Goal: Information Seeking & Learning: Learn about a topic

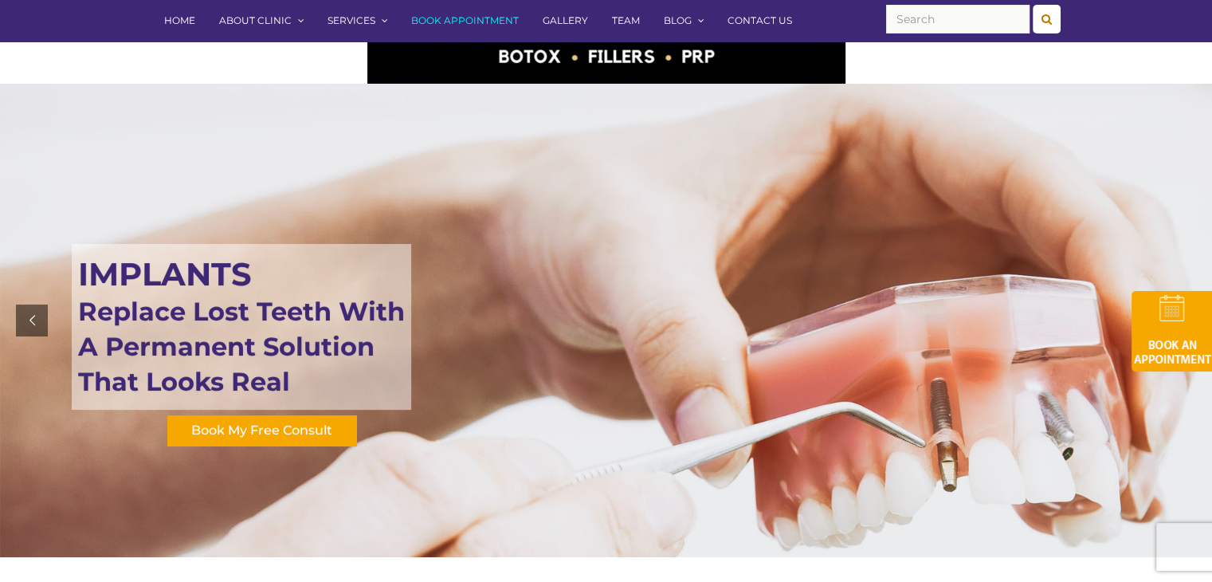
scroll to position [129, 0]
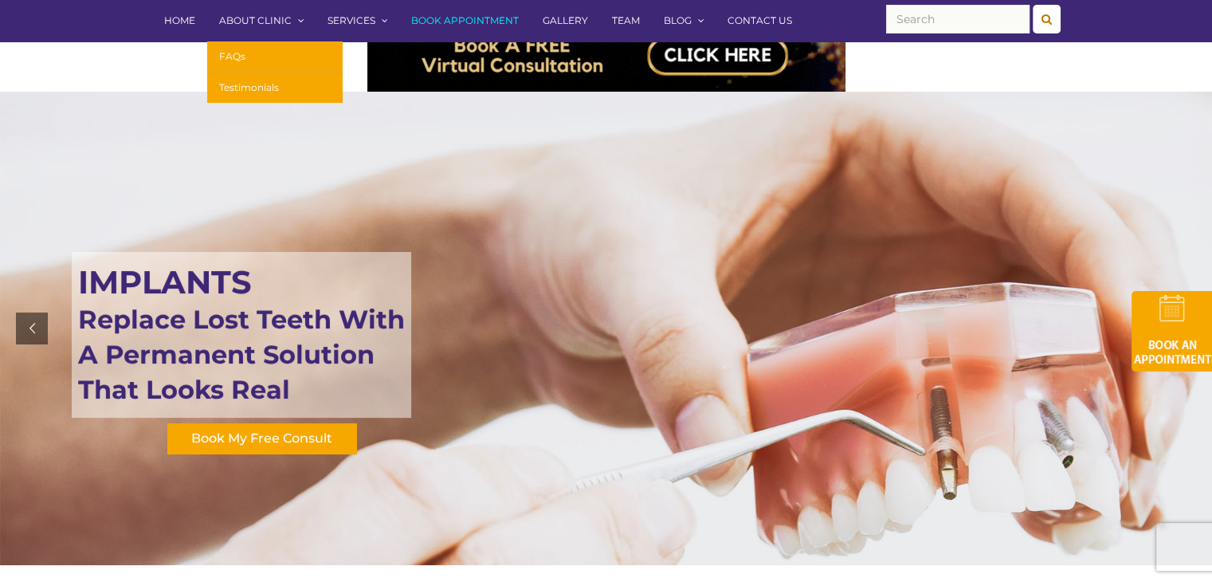
click at [265, 18] on link "About Clinic" at bounding box center [261, 20] width 108 height 41
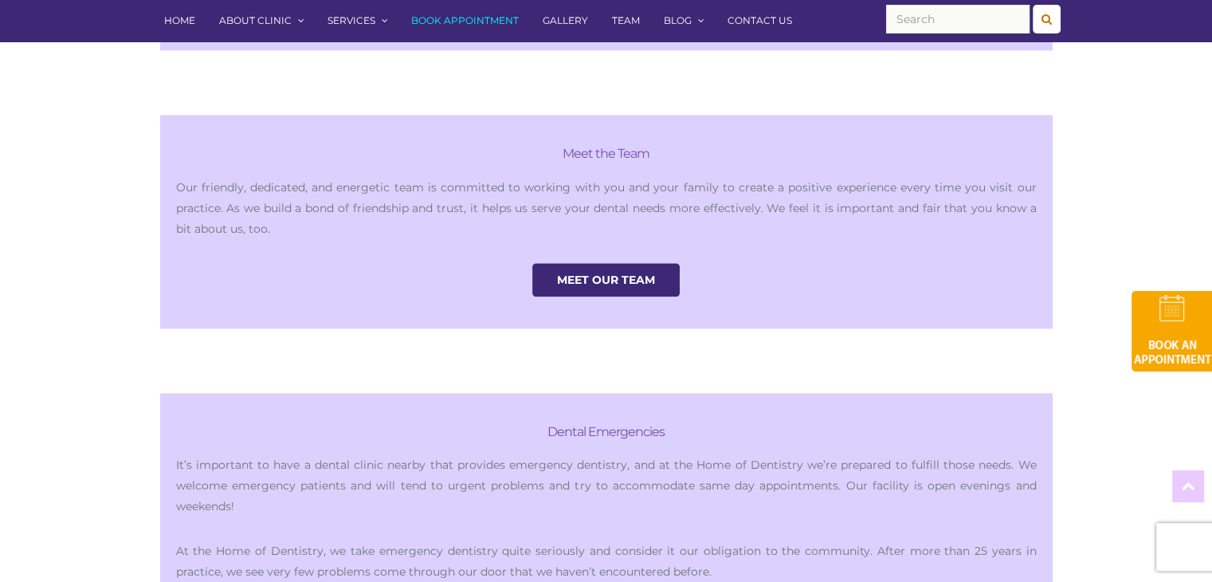
scroll to position [1880, 0]
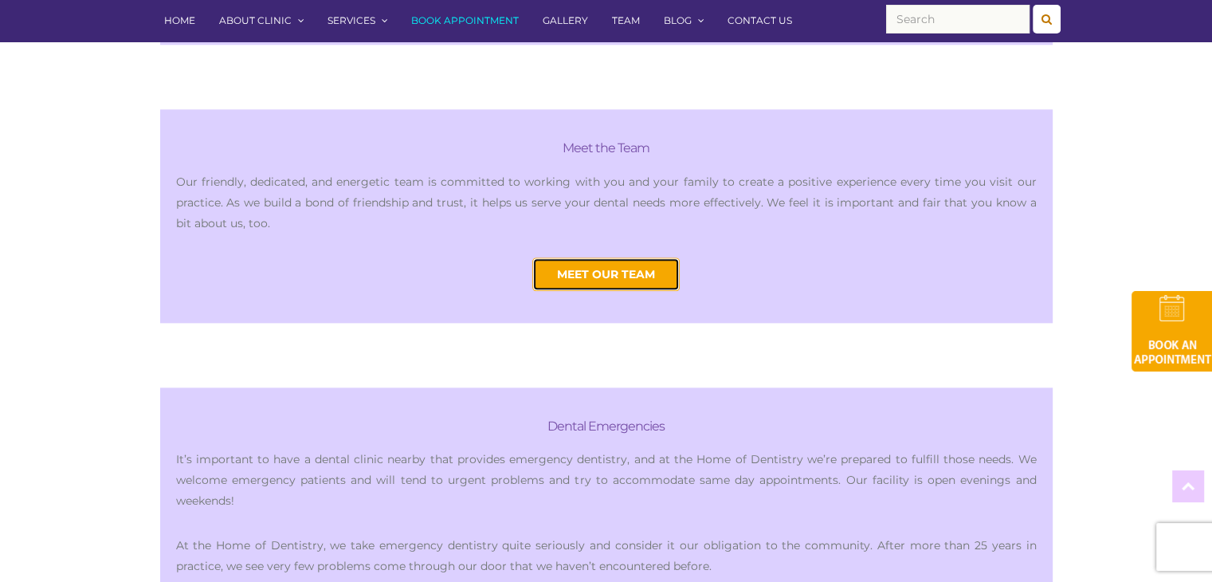
click at [646, 257] on link "Meet Our Team" at bounding box center [605, 273] width 147 height 33
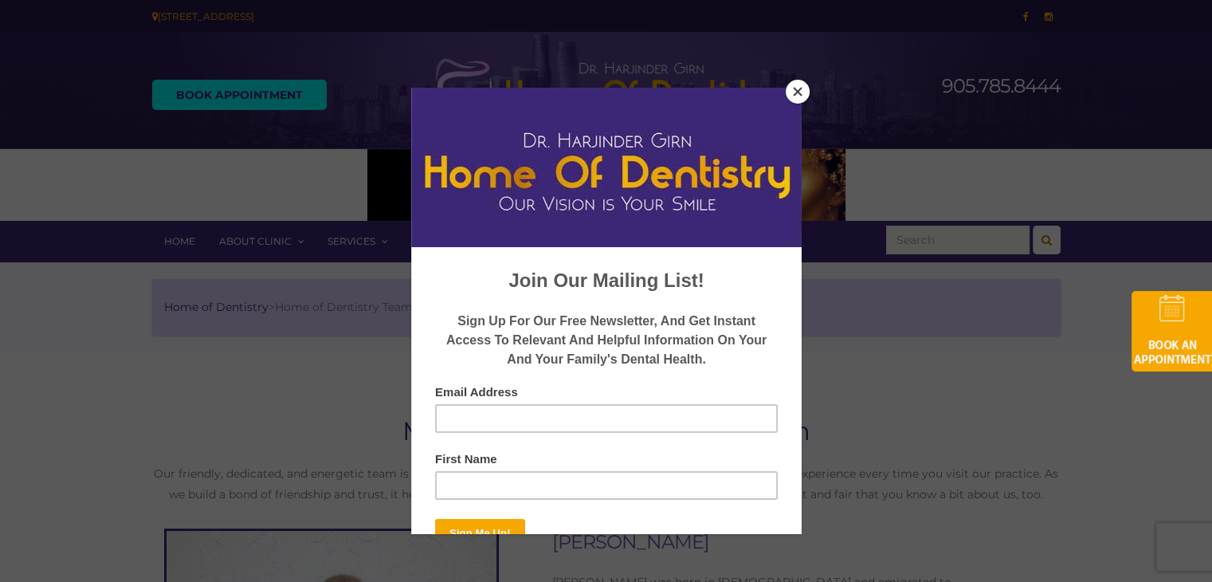
click at [799, 92] on button "Close" at bounding box center [798, 92] width 24 height 24
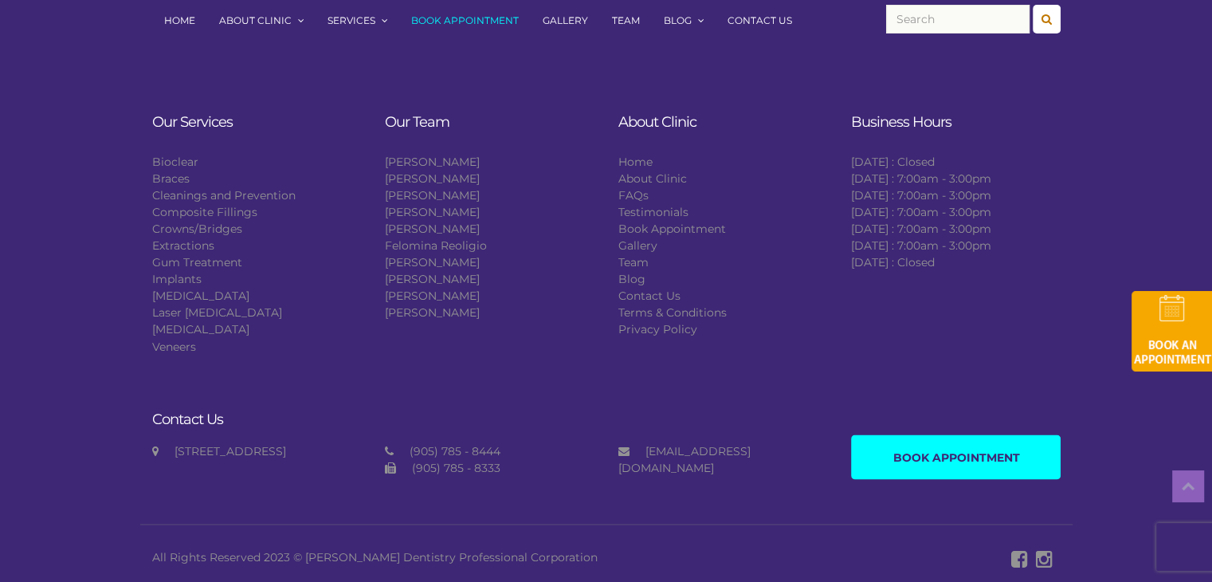
scroll to position [2766, 0]
click at [504, 304] on li "[PERSON_NAME]" at bounding box center [490, 296] width 210 height 17
